Goal: Use online tool/utility: Use online tool/utility

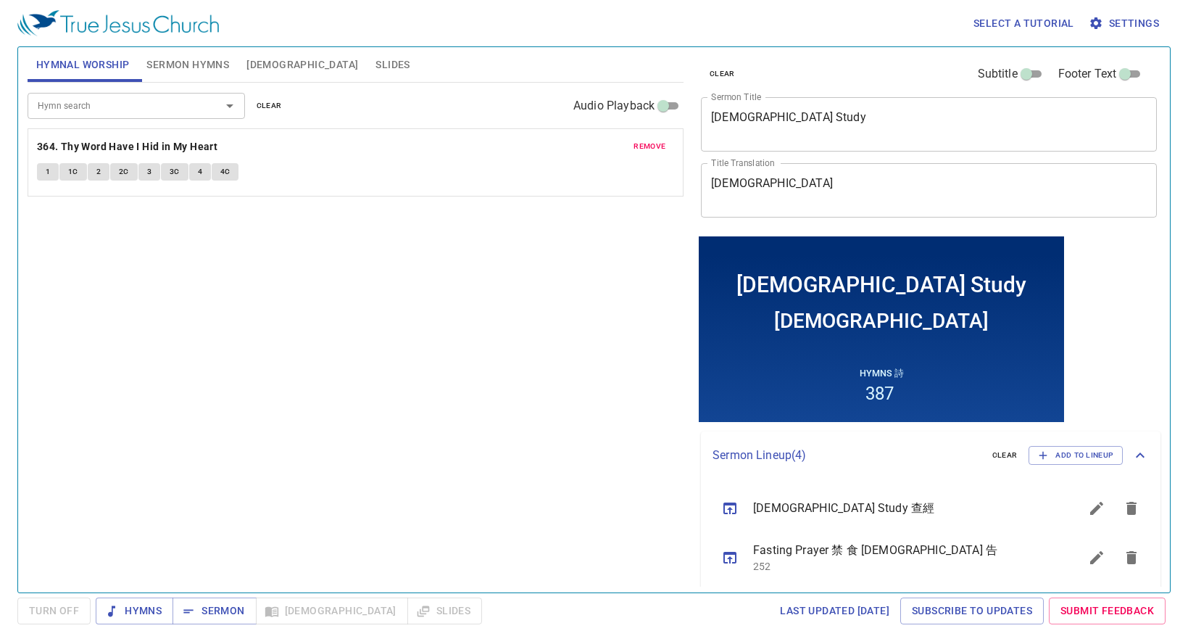
click at [659, 149] on span "remove" at bounding box center [649, 146] width 32 height 13
click at [91, 106] on input "Hymn search" at bounding box center [115, 105] width 166 height 17
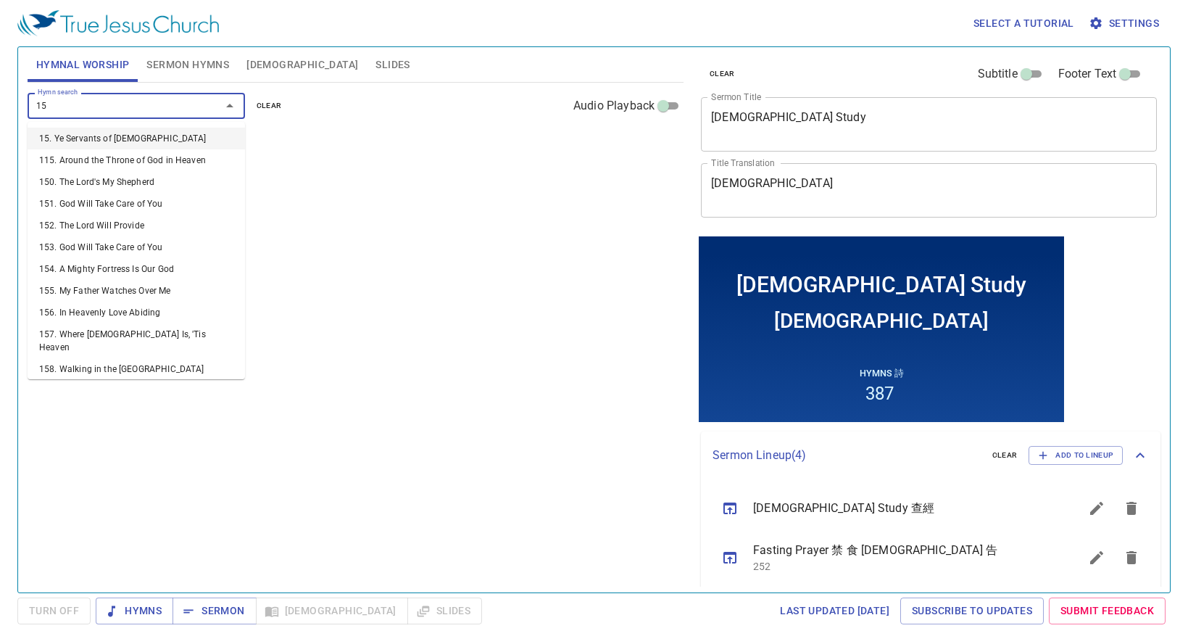
type input "158"
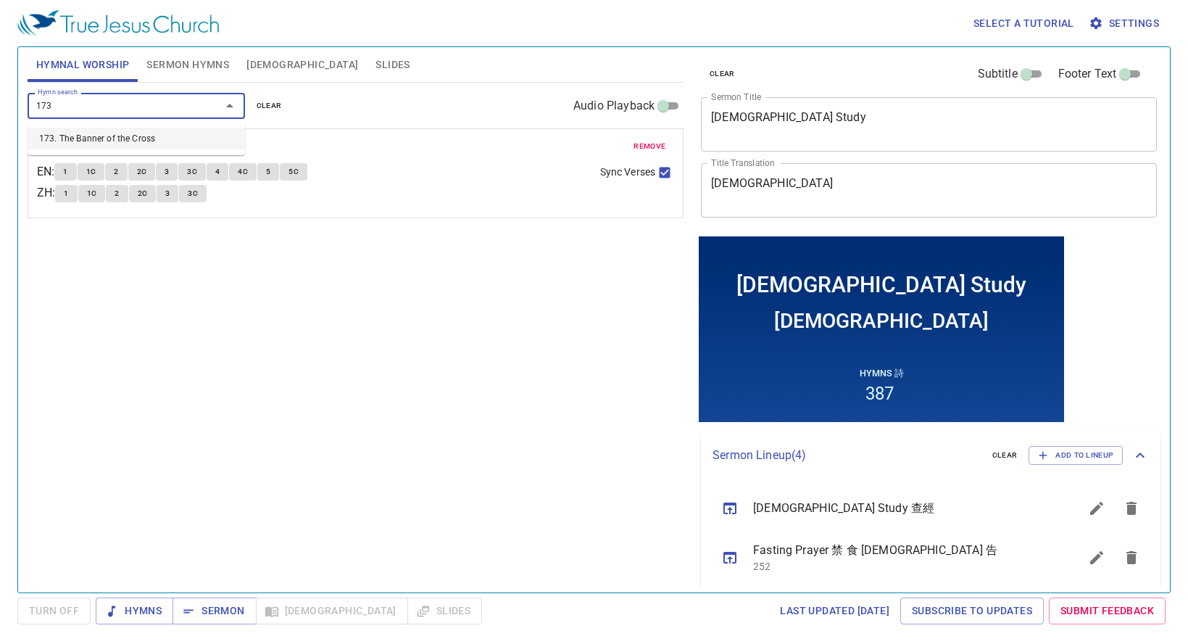
type input "173. The Banner of the Cross"
type input "293. Whiter Than Snow"
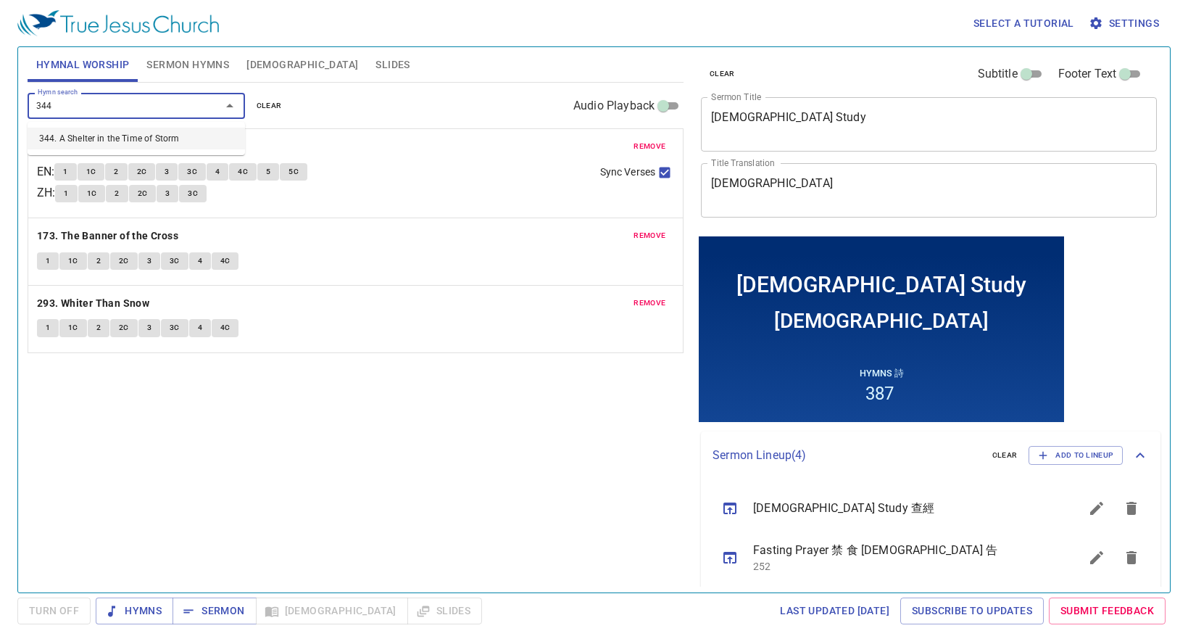
type input "344. A Shelter in the Time of Storm"
type input "427. We've a Story to Tell to the Nations"
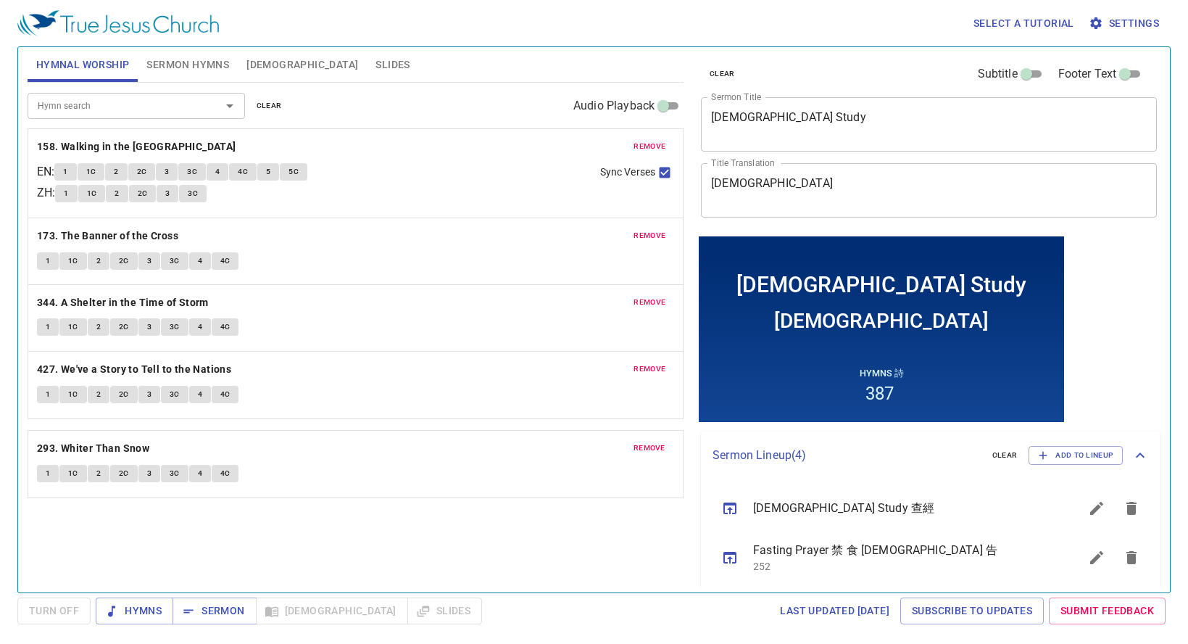
drag, startPoint x: 481, startPoint y: 329, endPoint x: 515, endPoint y: 479, distance: 153.8
click at [375, 67] on span "Slides" at bounding box center [392, 65] width 34 height 18
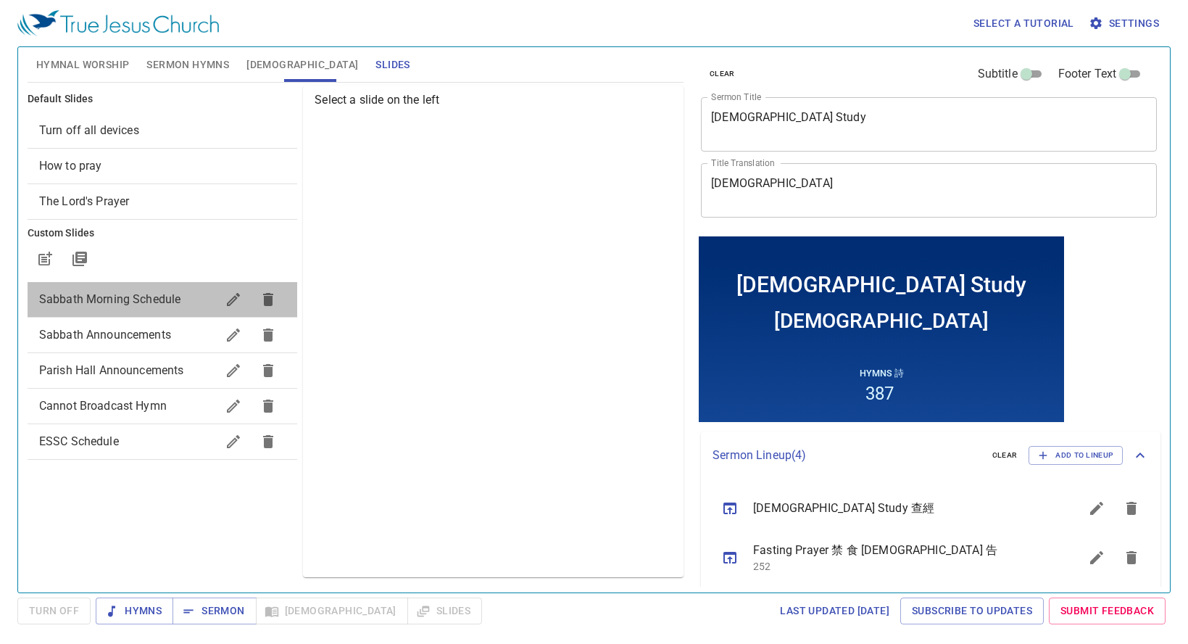
click at [183, 295] on span "Sabbath Morning Schedule" at bounding box center [128, 299] width 178 height 17
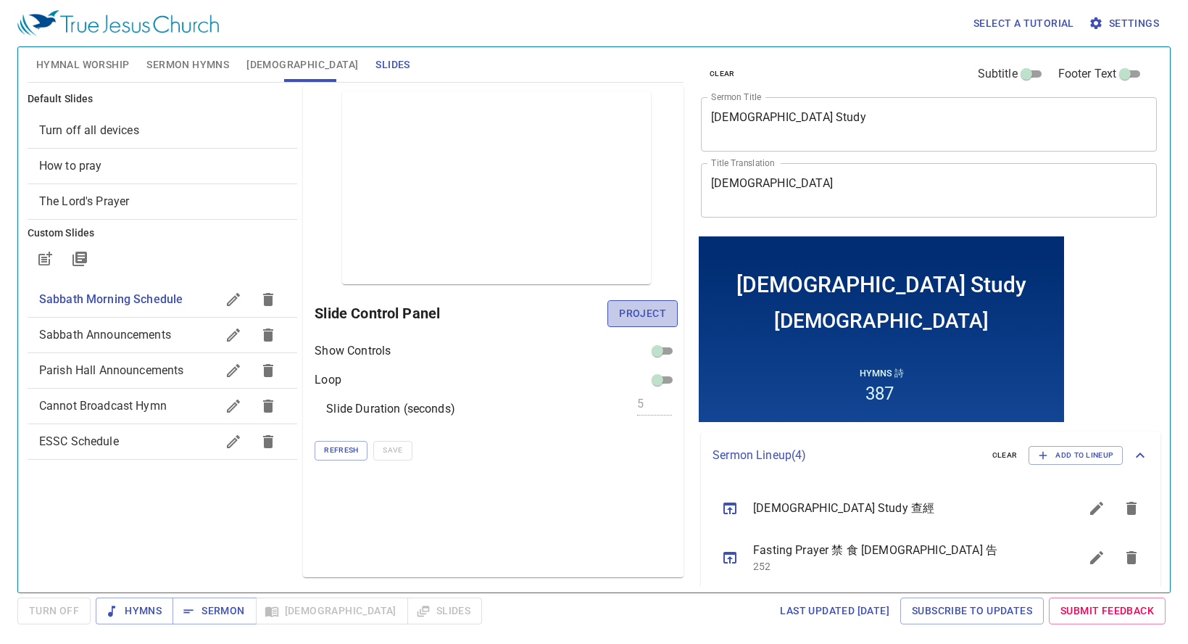
click at [648, 319] on span "Project" at bounding box center [642, 313] width 47 height 18
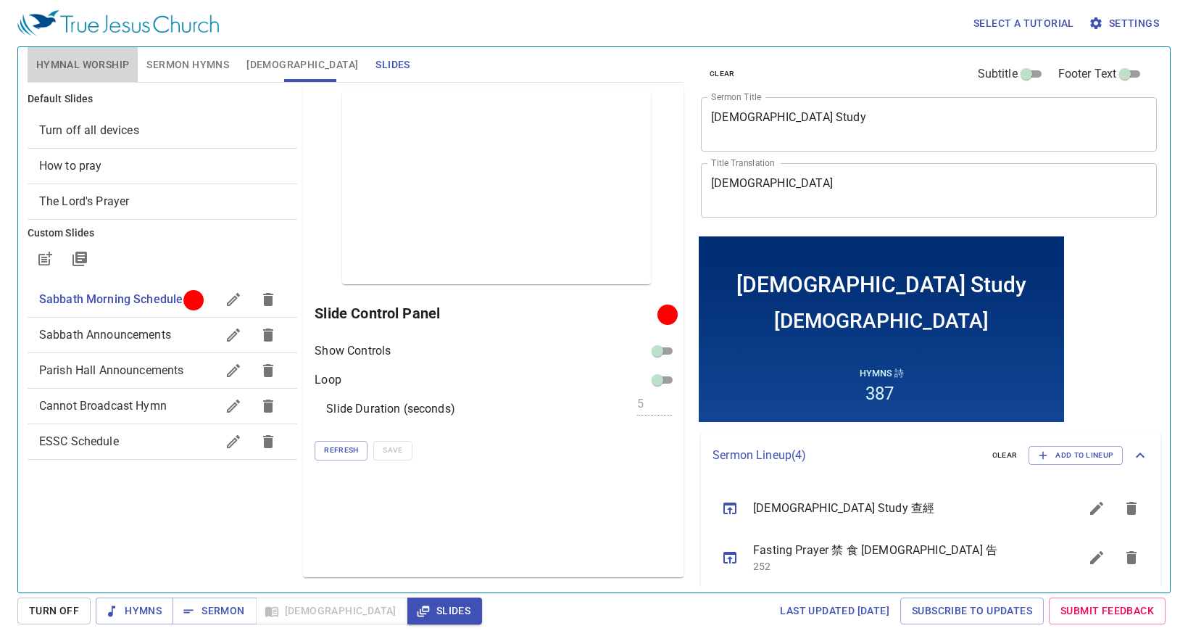
click at [111, 63] on span "Hymnal Worship" at bounding box center [82, 65] width 93 height 18
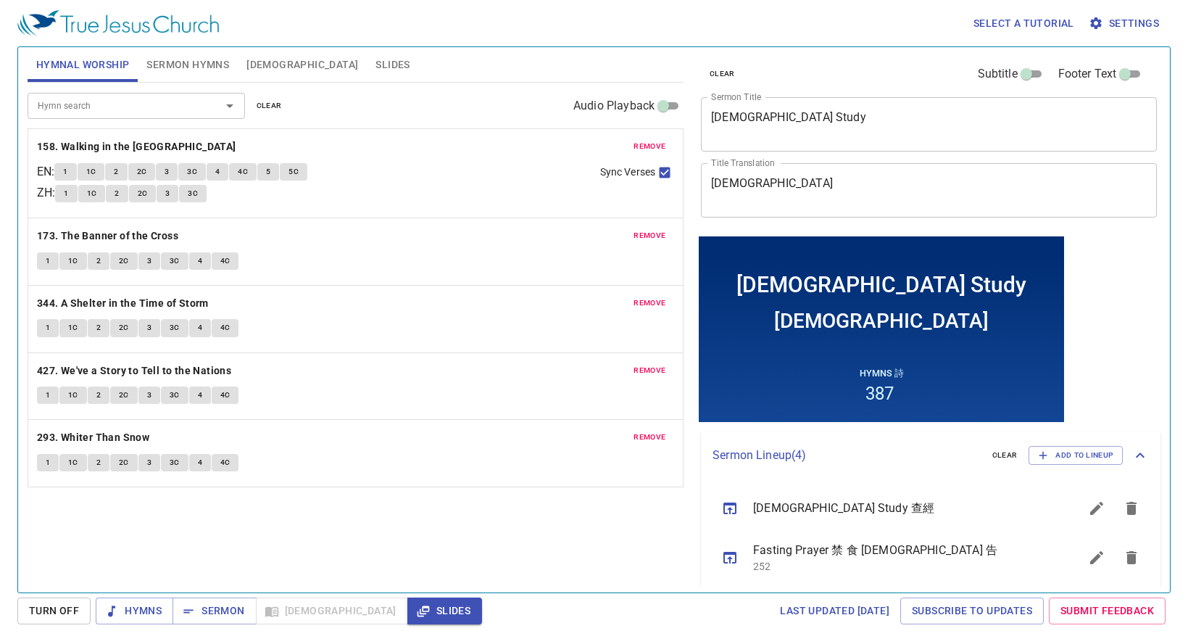
click at [198, 62] on span "Sermon Hymns" at bounding box center [187, 65] width 83 height 18
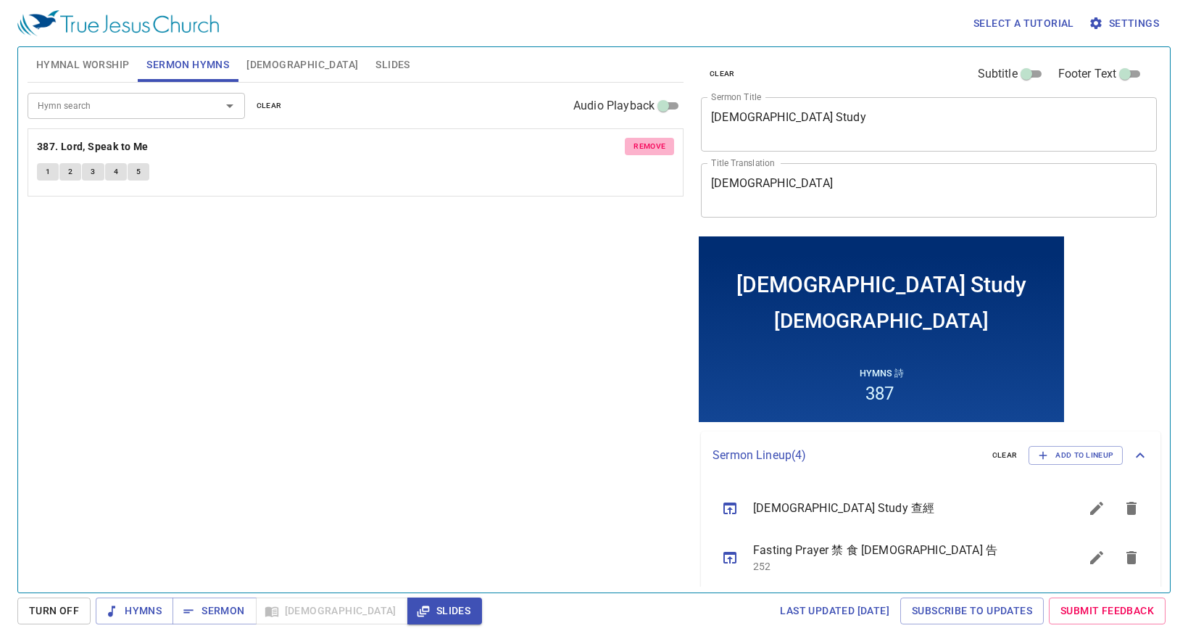
click at [660, 145] on span "remove" at bounding box center [649, 146] width 32 height 13
click at [788, 133] on textarea "Bible Study" at bounding box center [929, 124] width 436 height 28
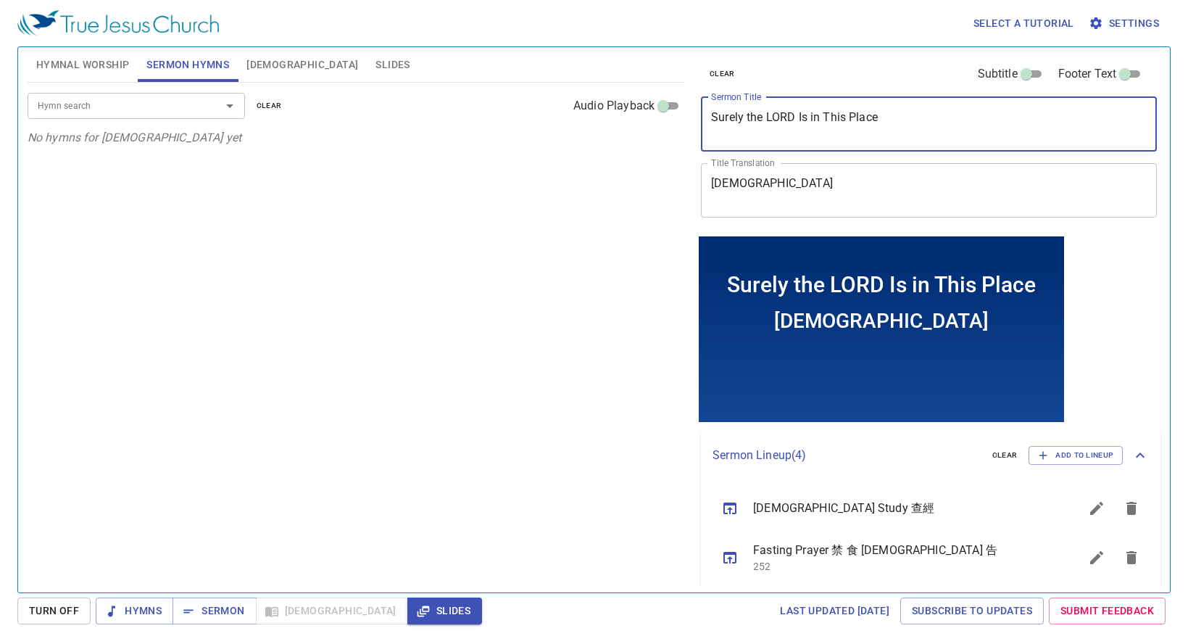
type textarea "Surely the LORD Is in This Place"
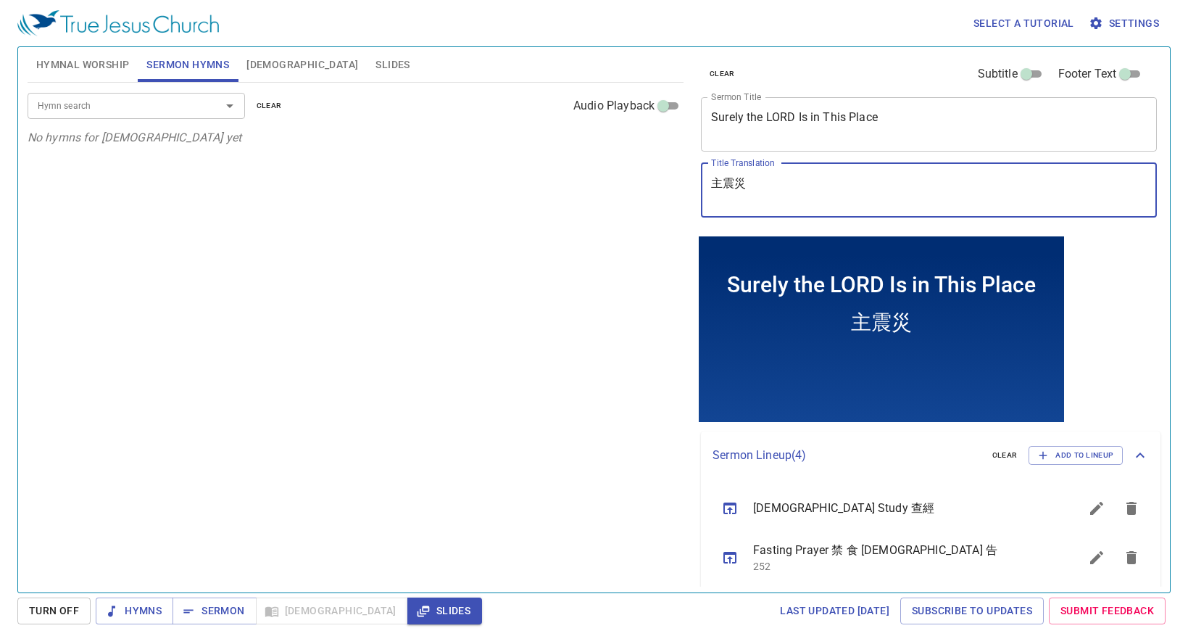
type textarea "主真在"
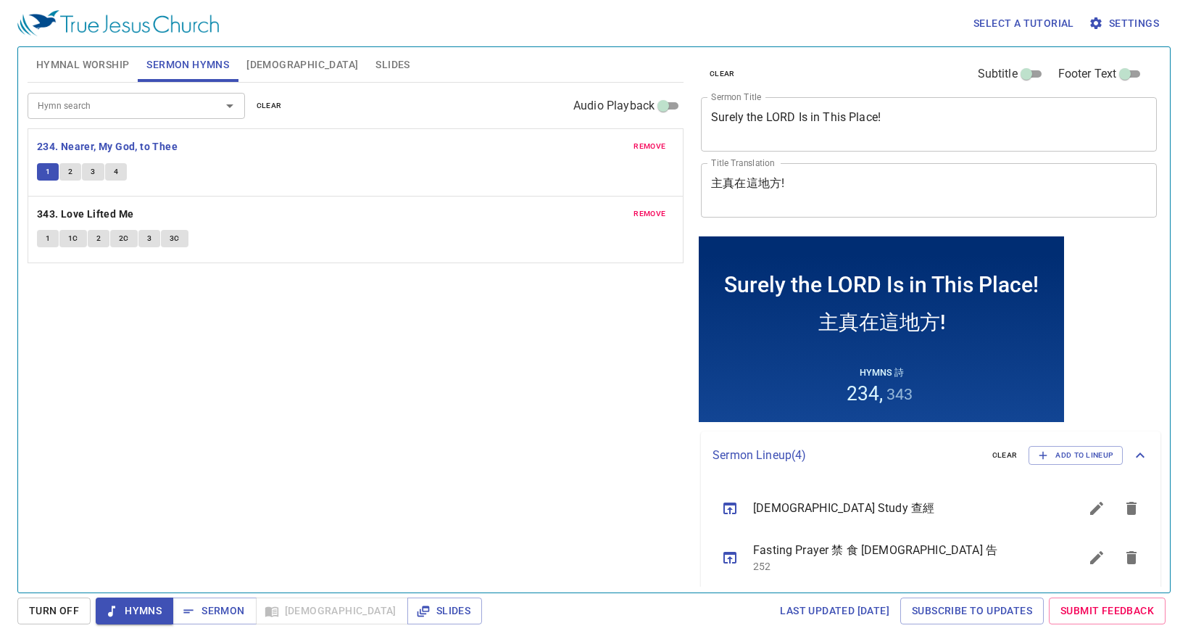
click at [73, 169] on button "2" at bounding box center [70, 171] width 22 height 17
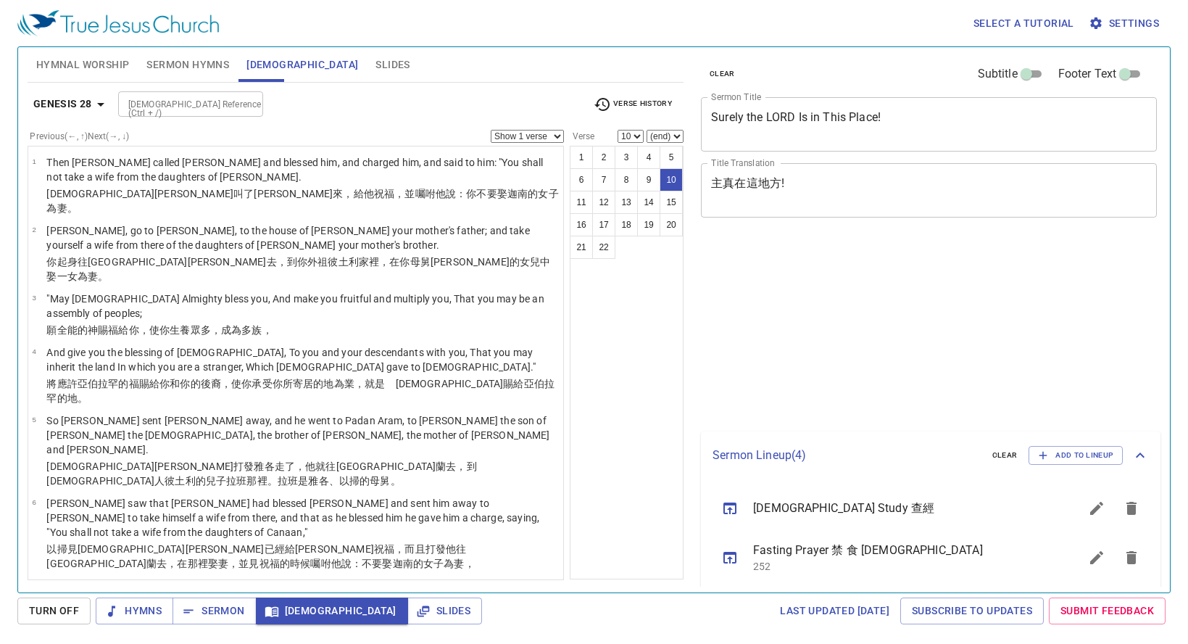
select select "10"
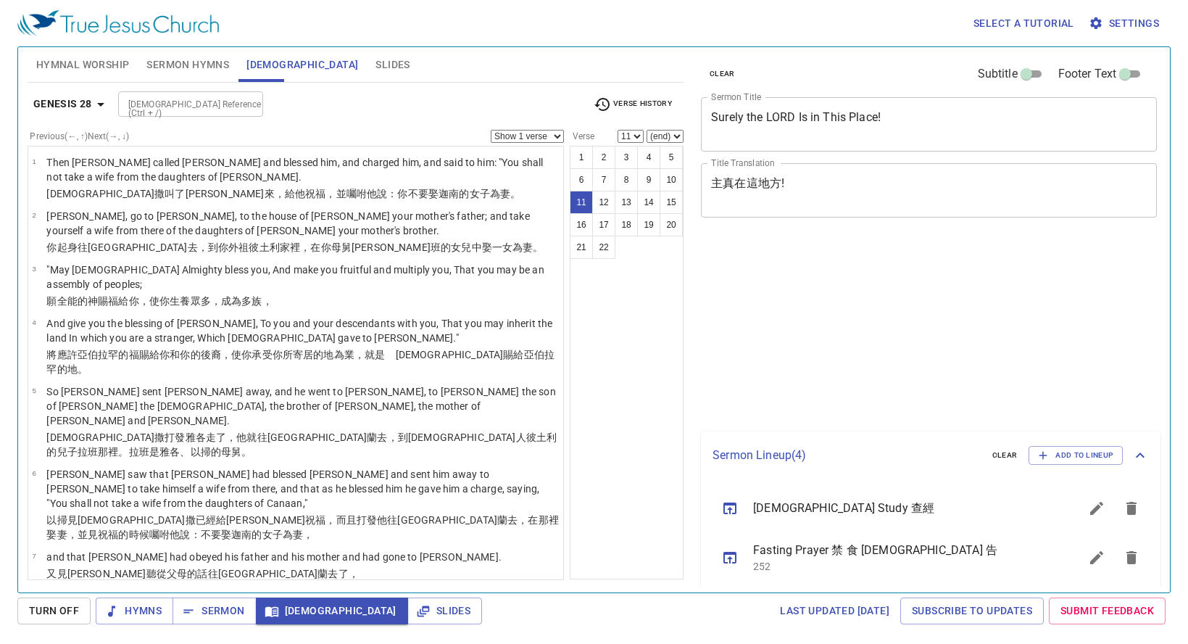
select select "11"
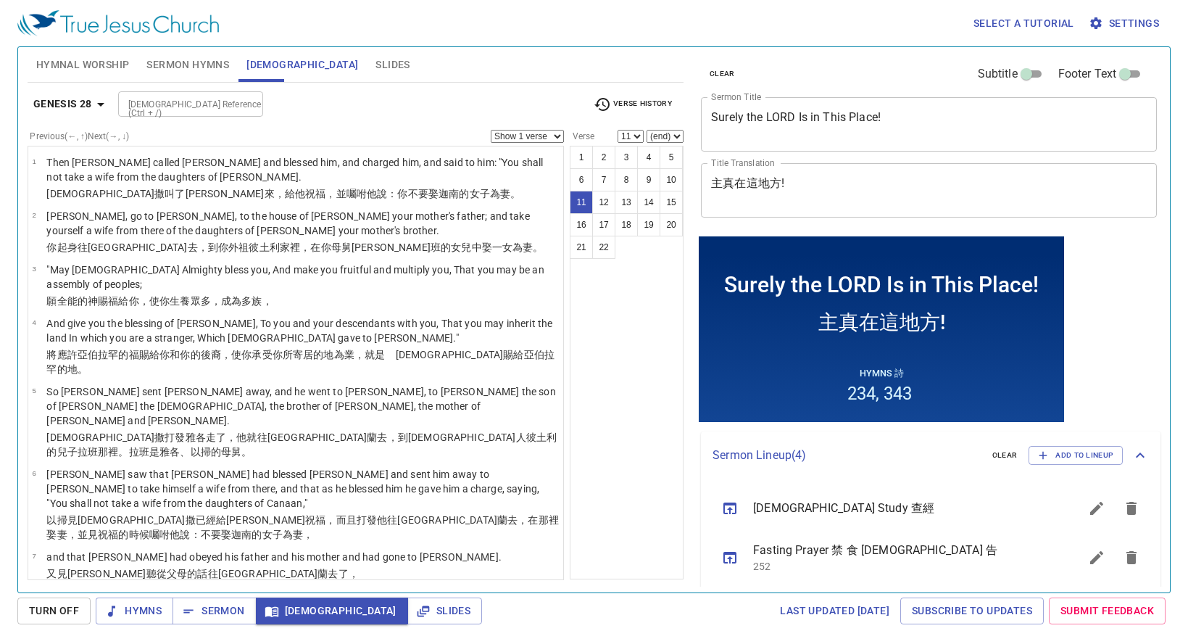
scroll to position [338, 0]
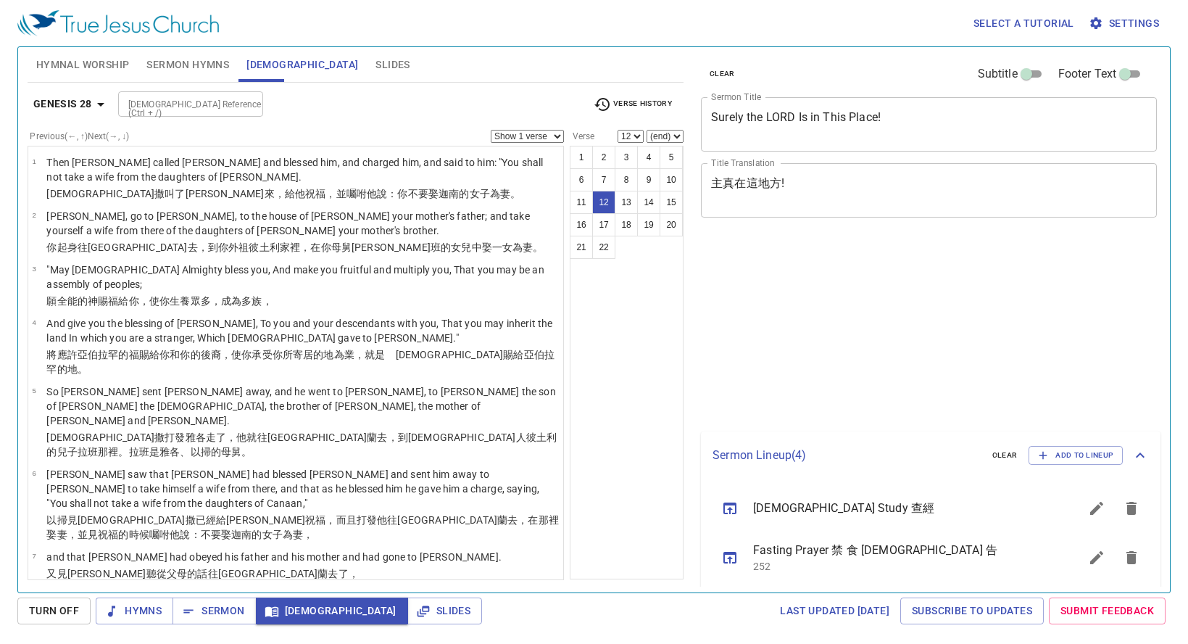
select select "12"
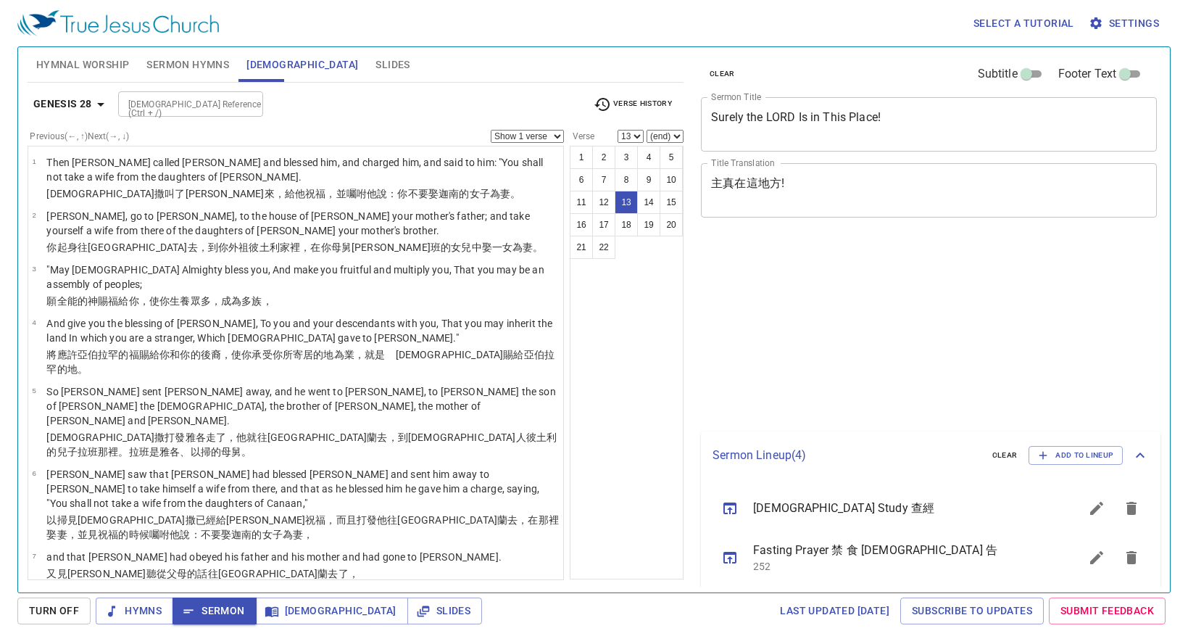
select select "13"
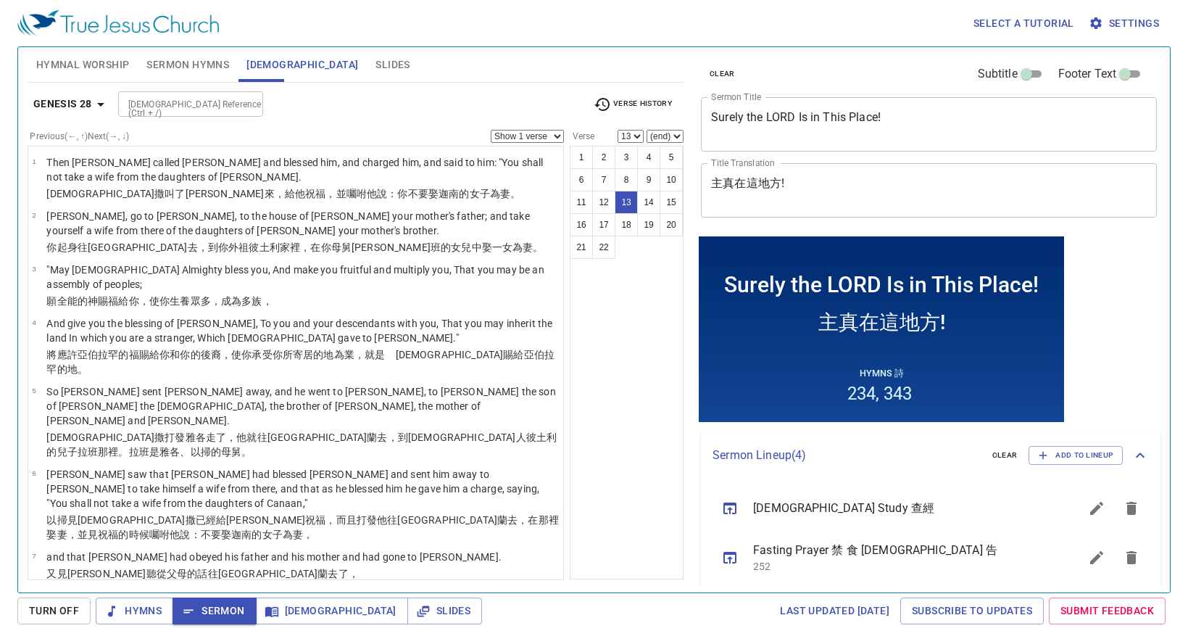
scroll to position [411, 0]
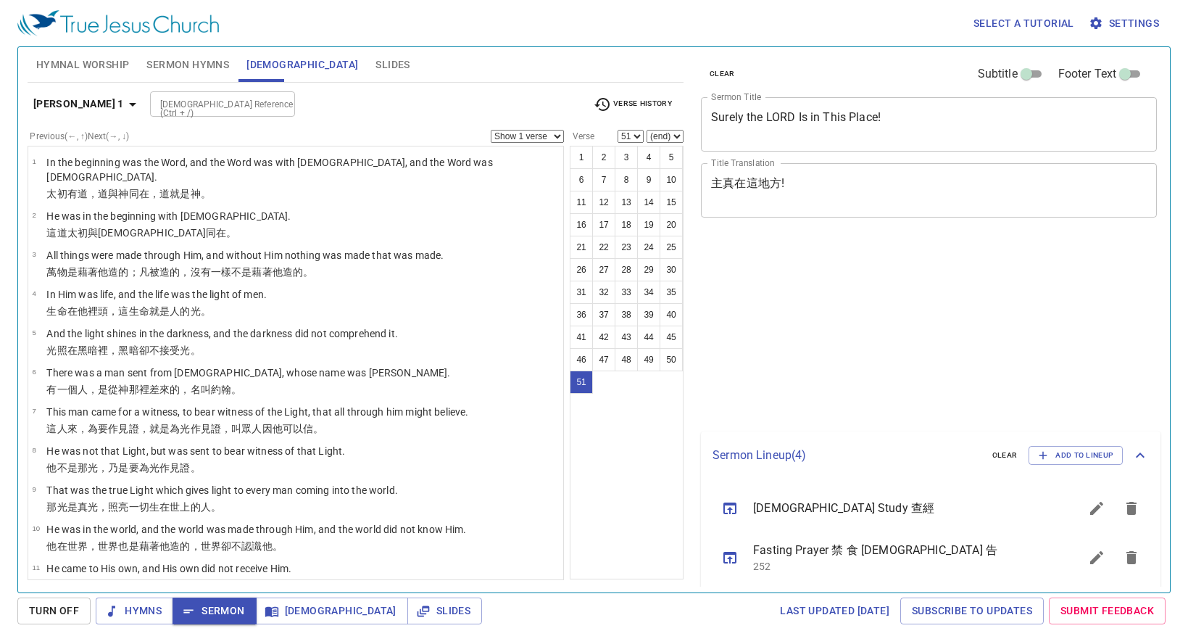
select select "51"
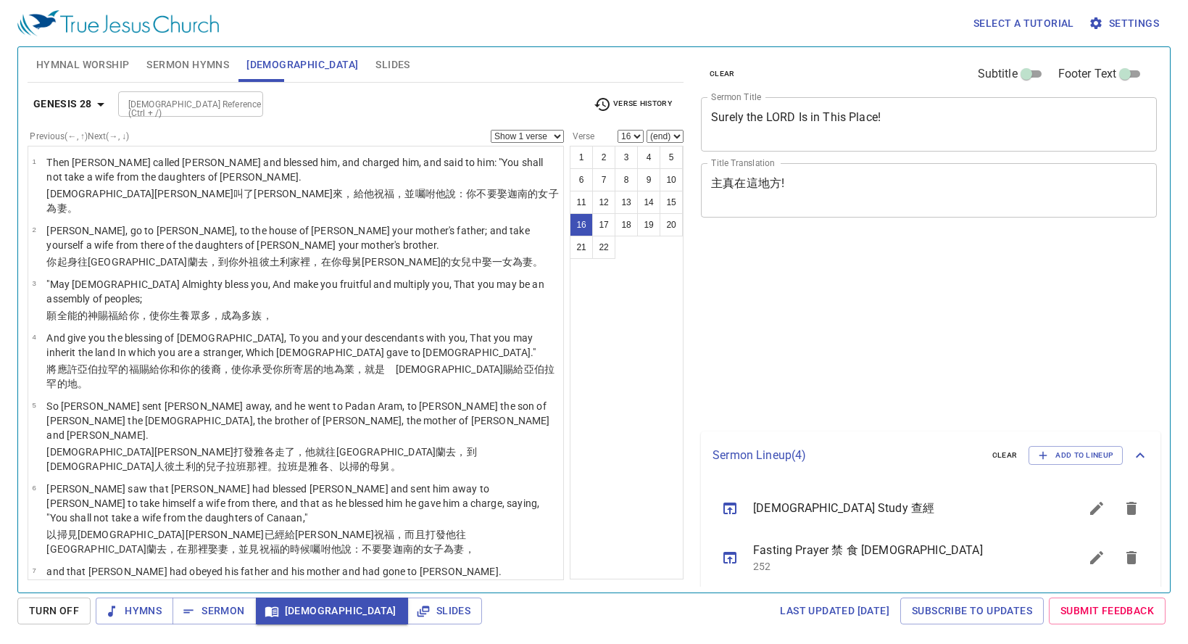
select select "16"
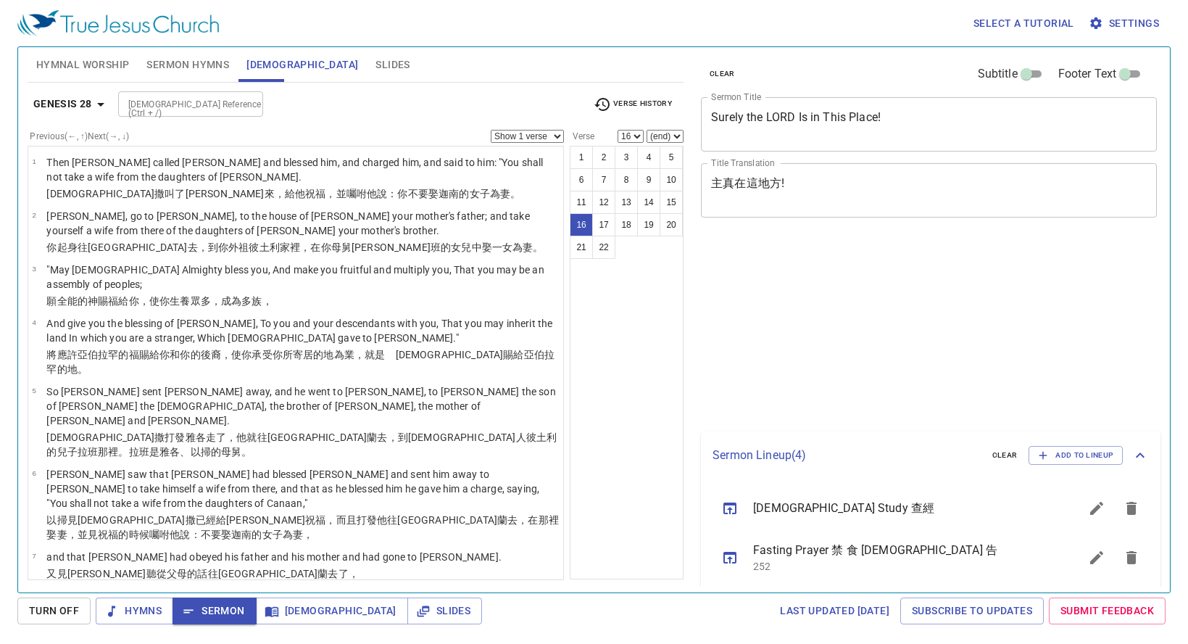
select select "16"
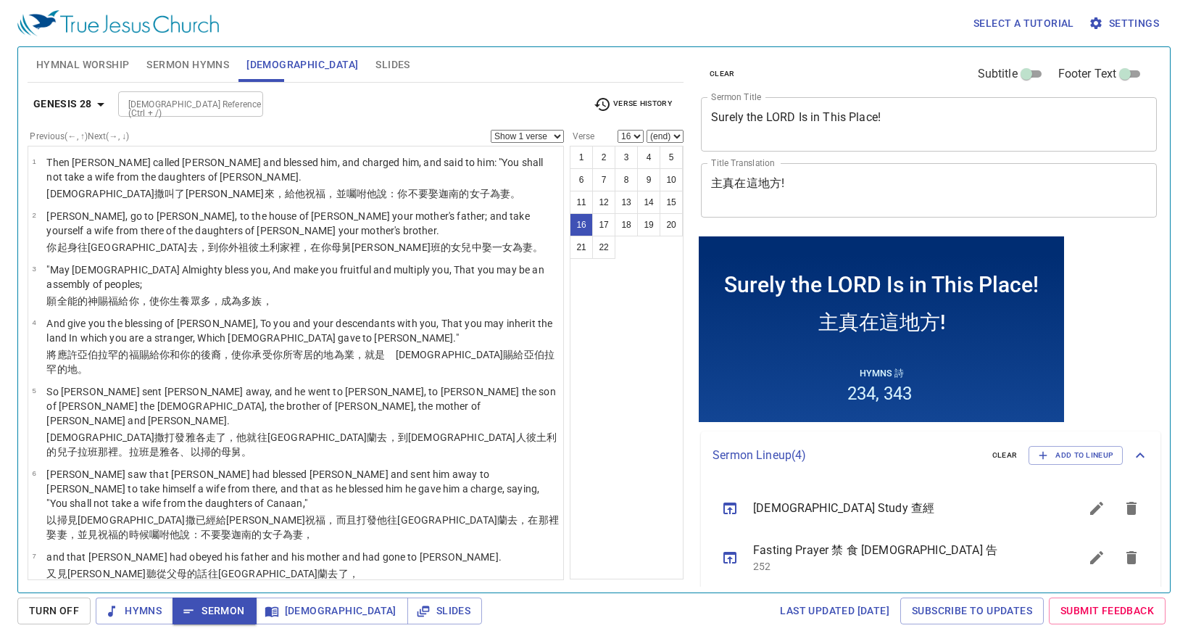
scroll to position [614, 0]
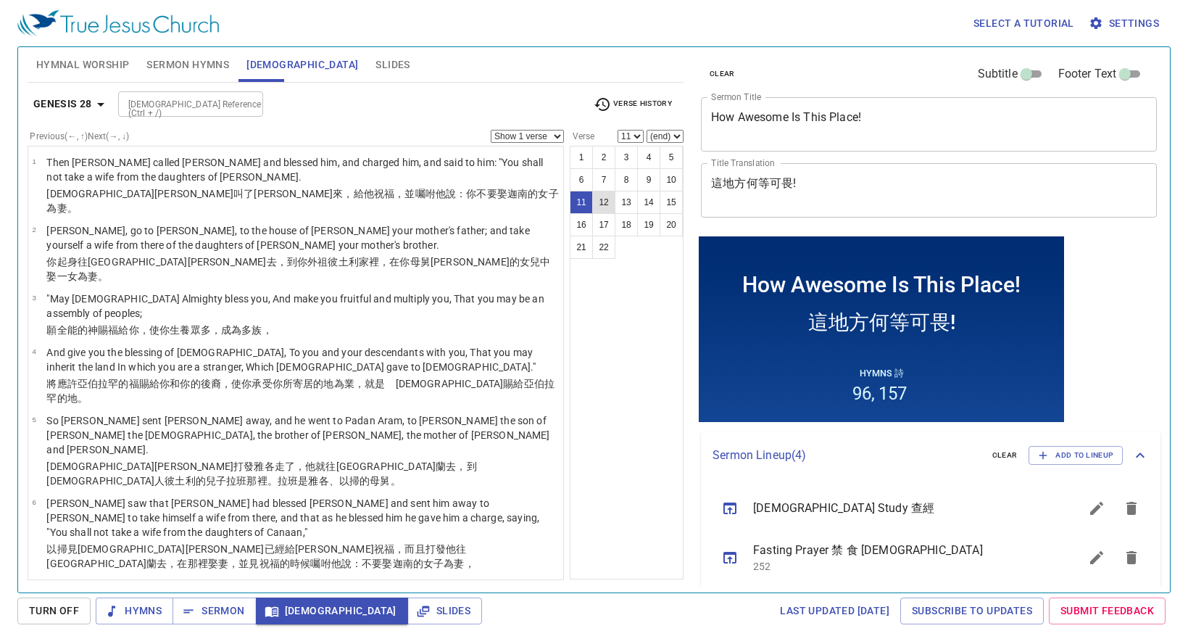
click at [611, 204] on button "12" at bounding box center [603, 202] width 23 height 23
select select "12"
click at [613, 205] on button "12" at bounding box center [603, 202] width 23 height 23
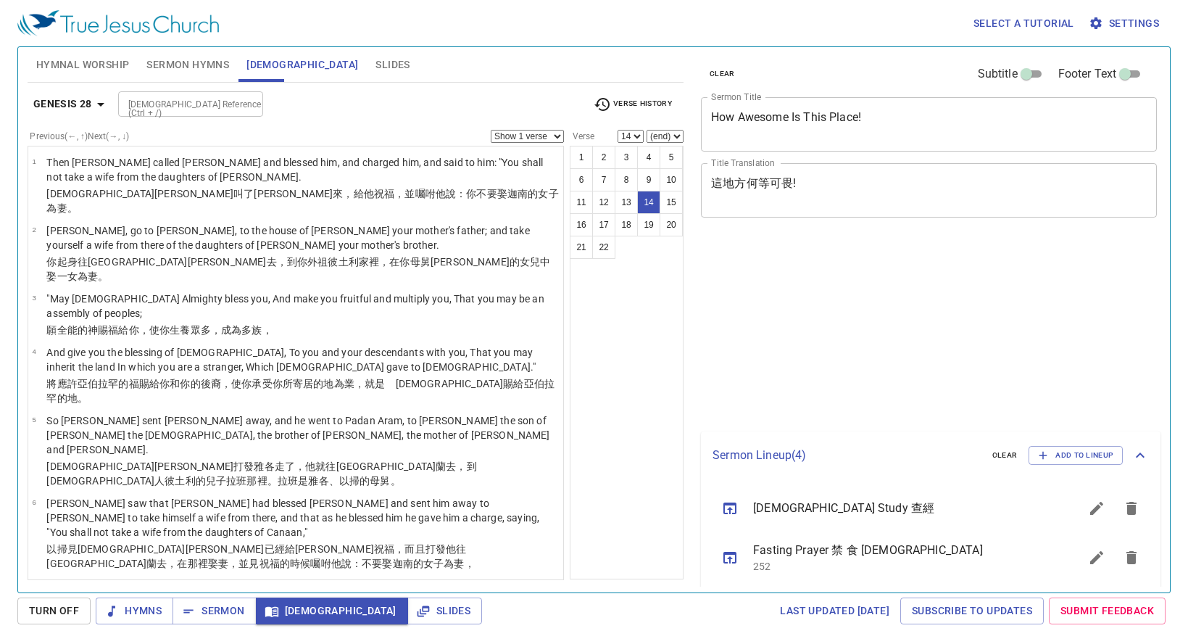
select select "14"
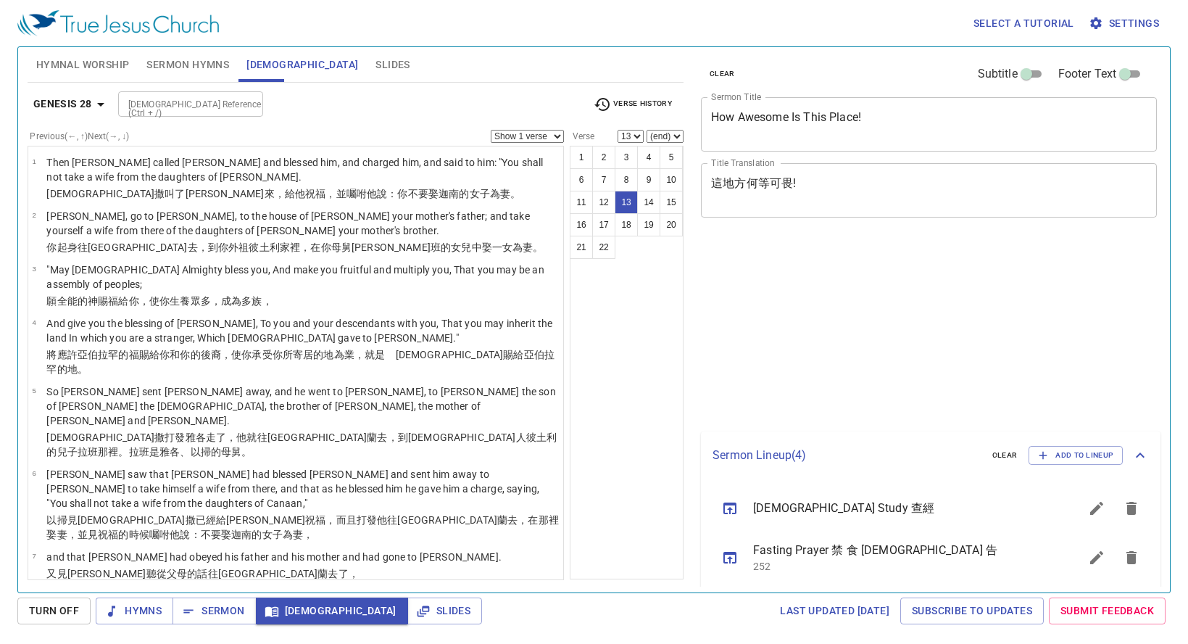
select select "13"
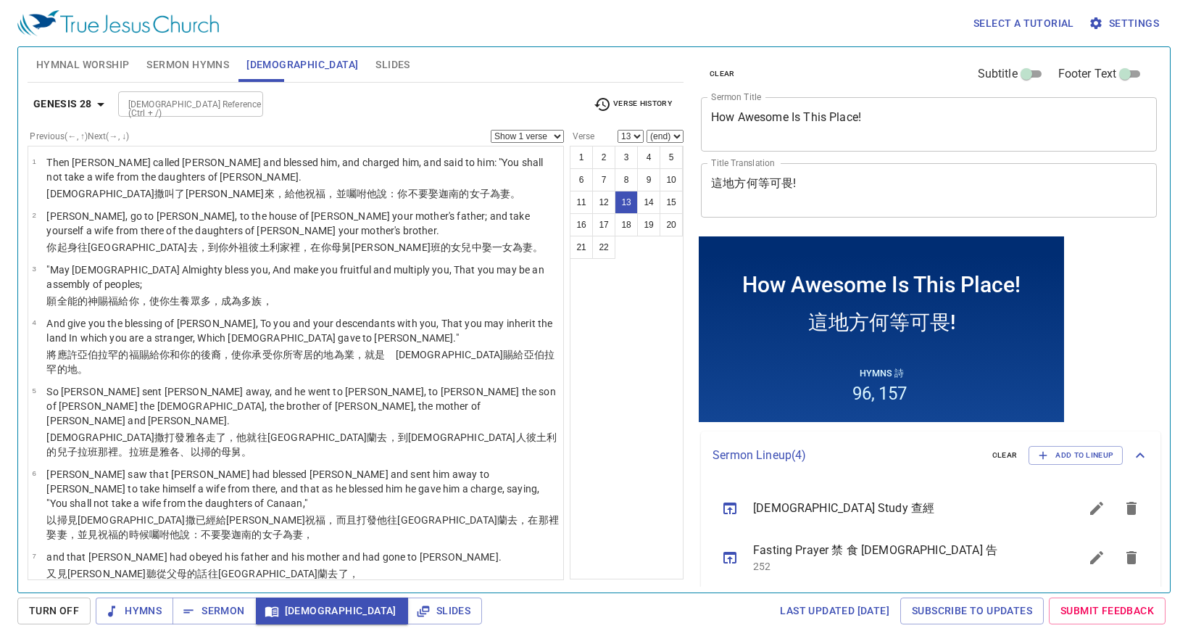
scroll to position [437, 0]
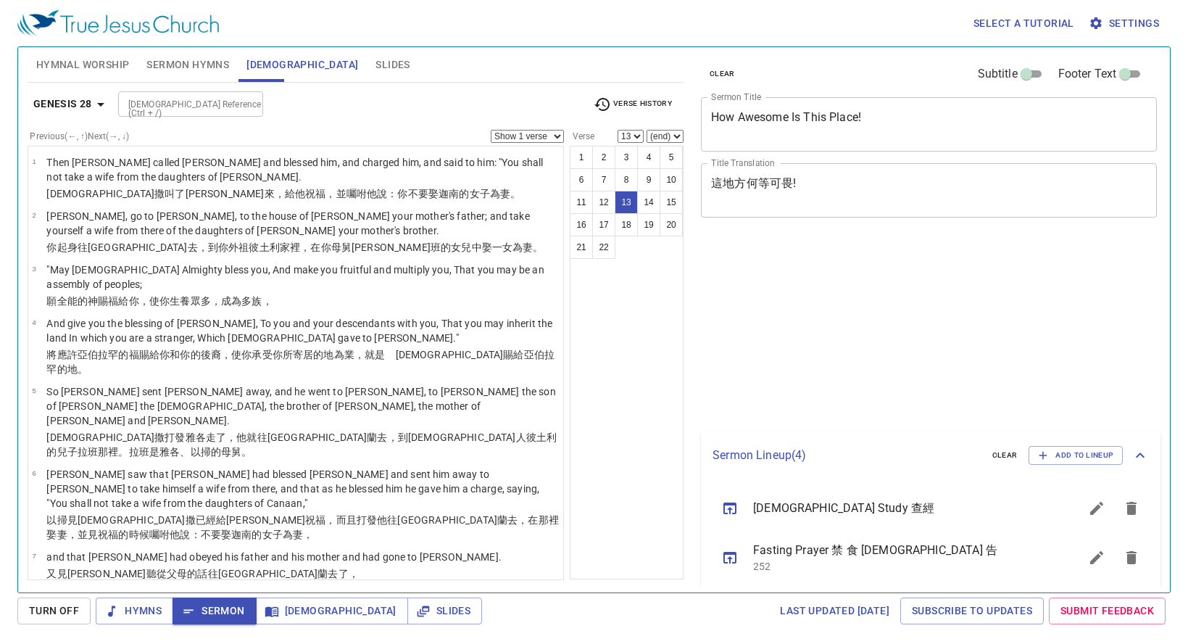
select select "13"
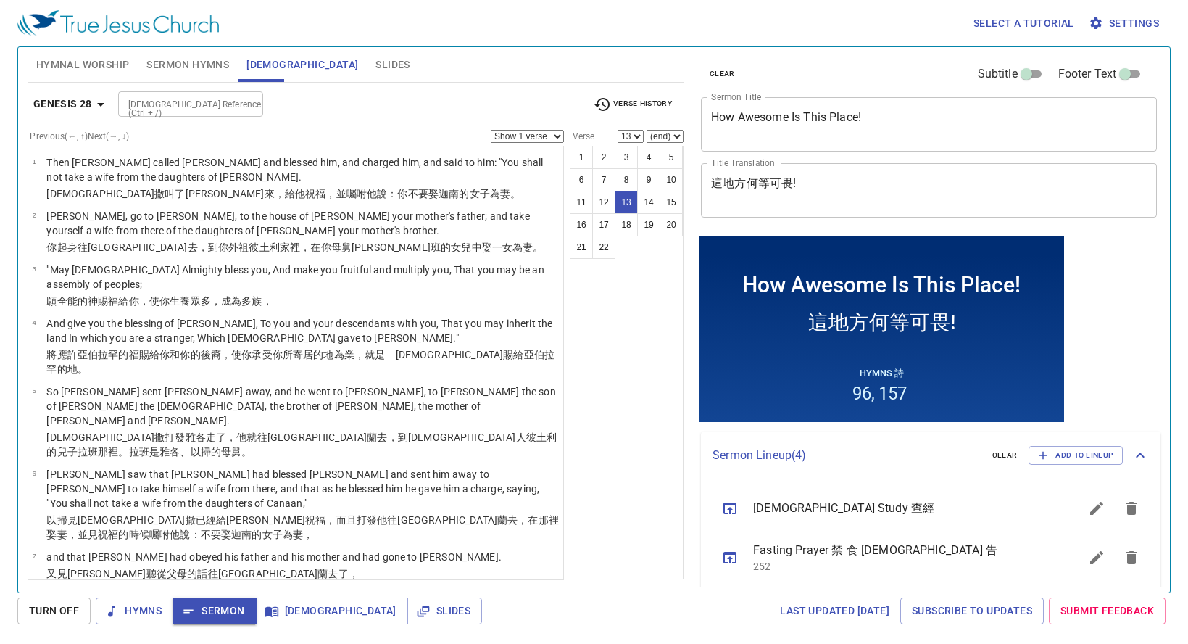
click at [644, 380] on div "1 2 3 4 5 6 7 8 9 10 11 12 13 14 15 16 17 18 19 20 21 22" at bounding box center [627, 362] width 114 height 433
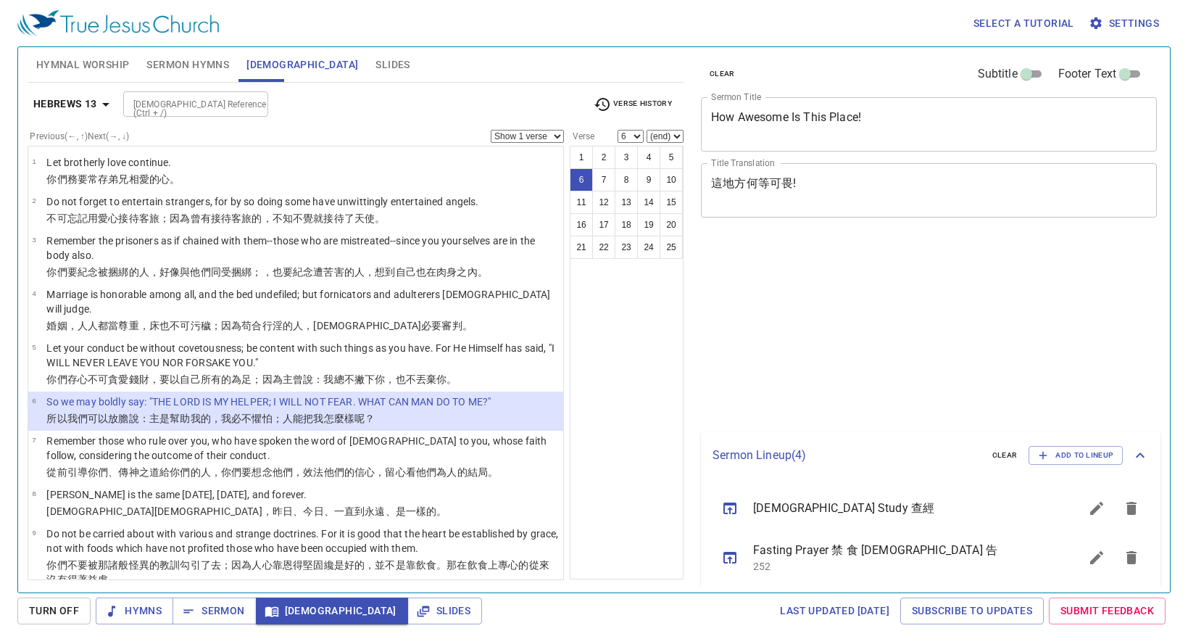
select select "6"
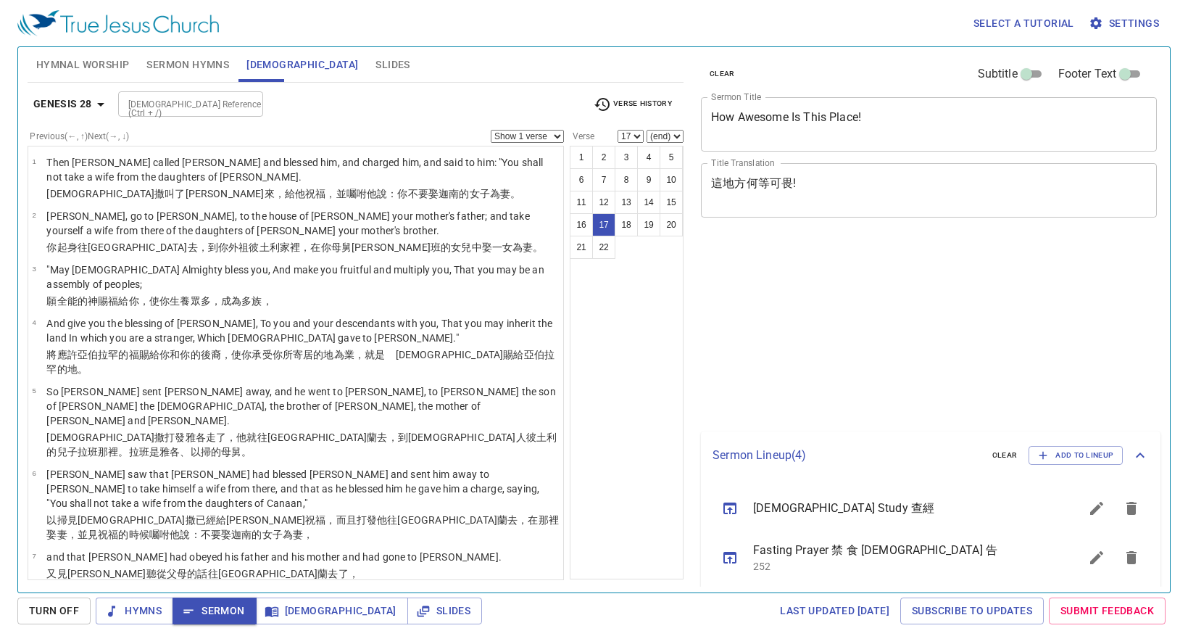
select select "17"
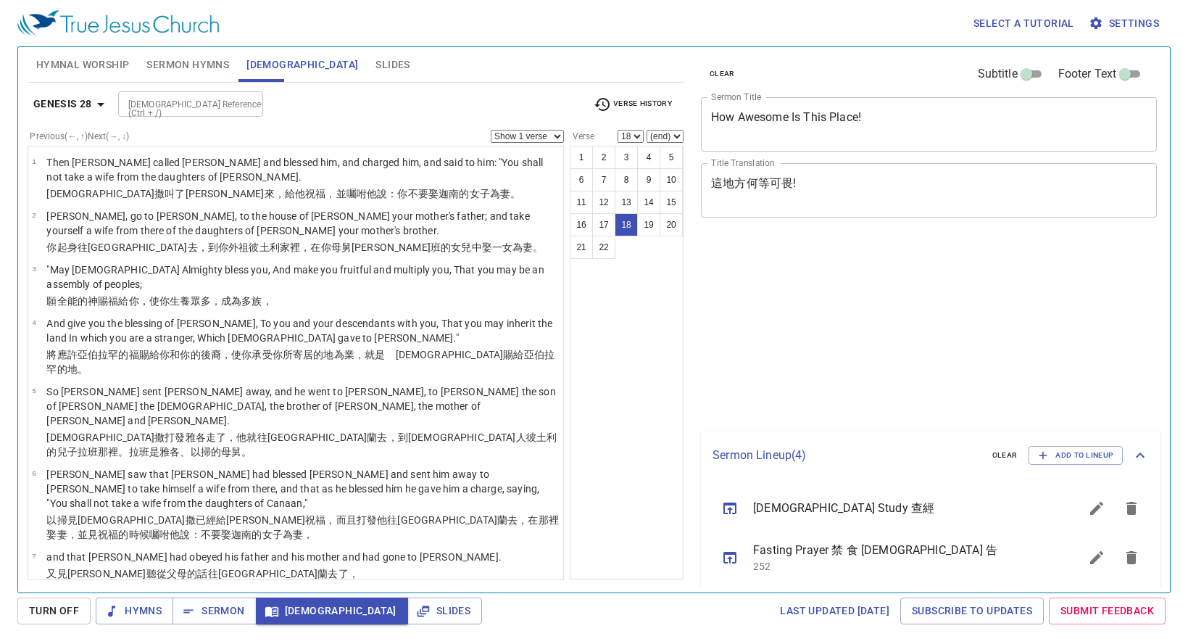
select select "18"
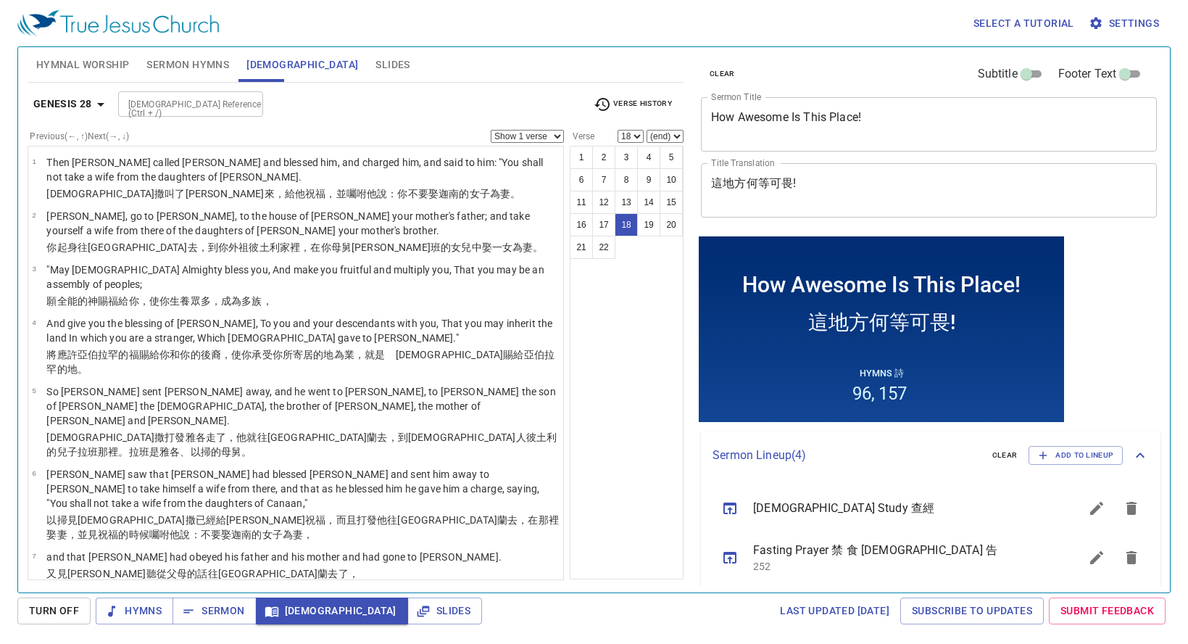
scroll to position [715, 0]
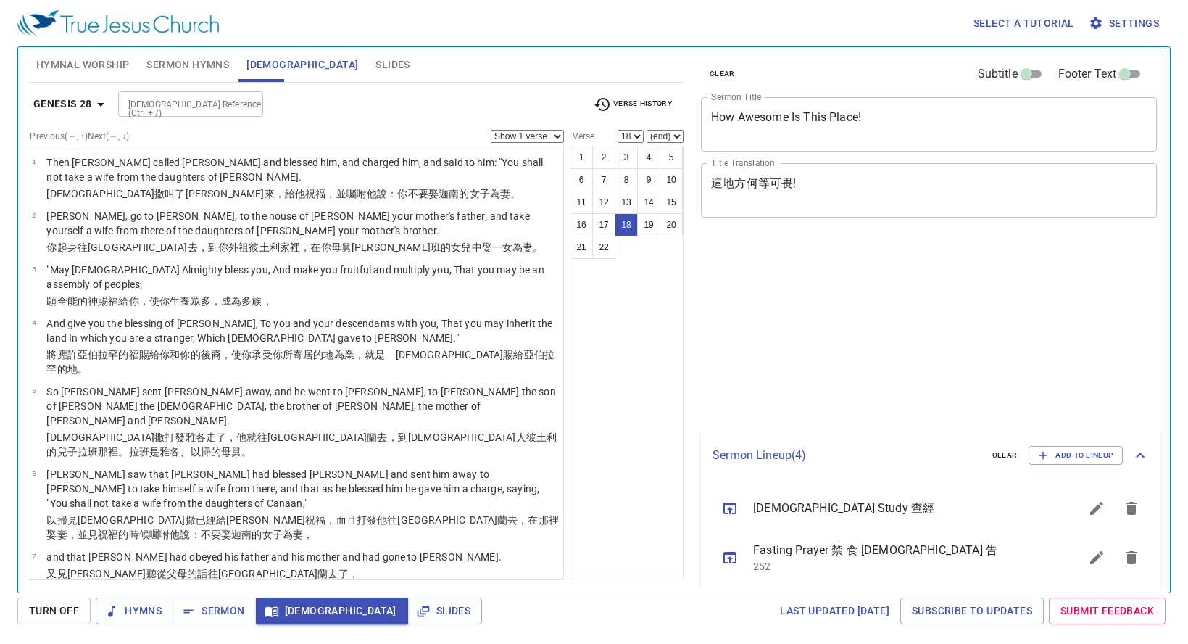
select select "18"
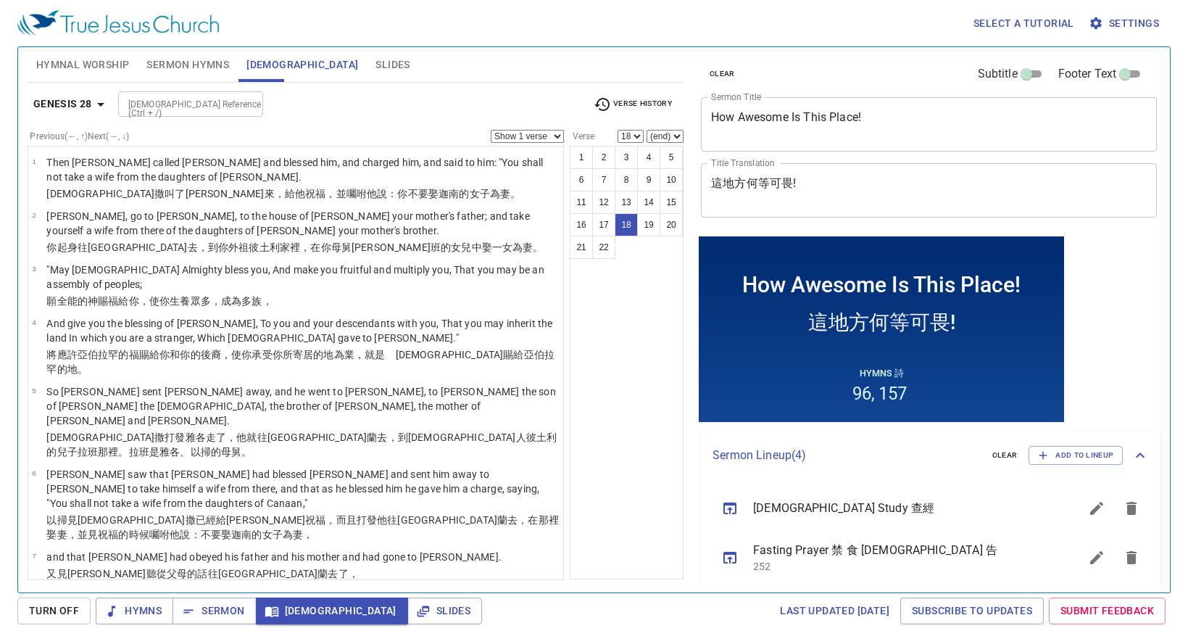
scroll to position [599, 0]
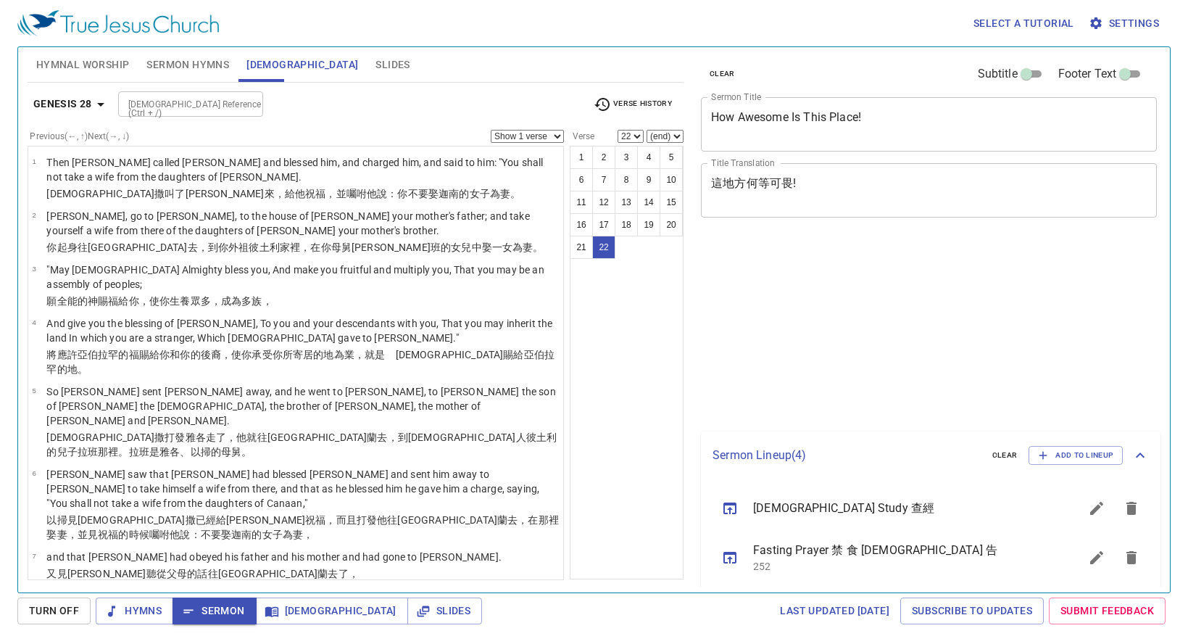
select select "22"
